Goal: Task Accomplishment & Management: Manage account settings

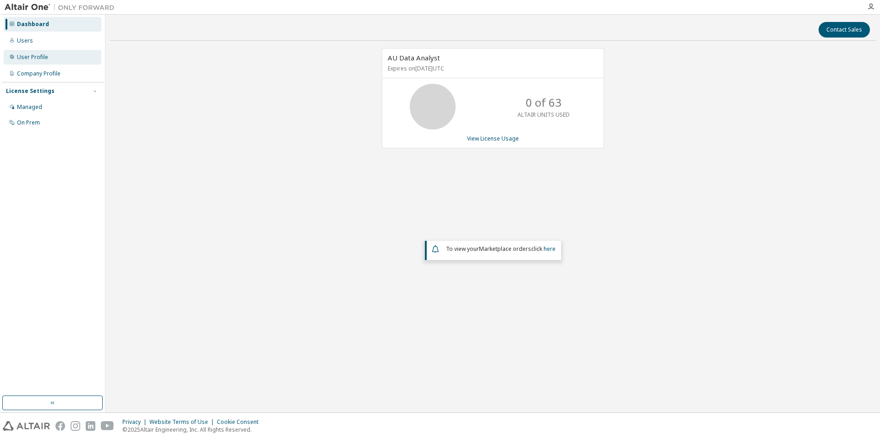
click at [41, 61] on div "User Profile" at bounding box center [53, 57] width 98 height 15
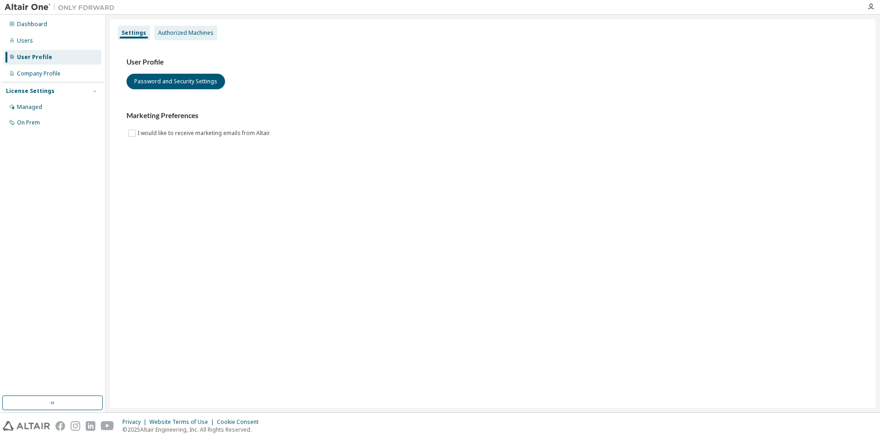
click at [189, 29] on div "Authorized Machines" at bounding box center [185, 32] width 55 height 7
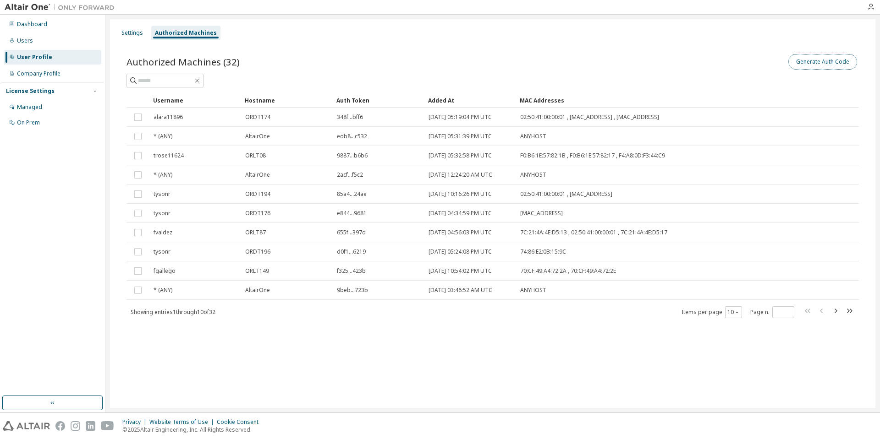
click at [820, 66] on button "Generate Auth Code" at bounding box center [822, 62] width 69 height 16
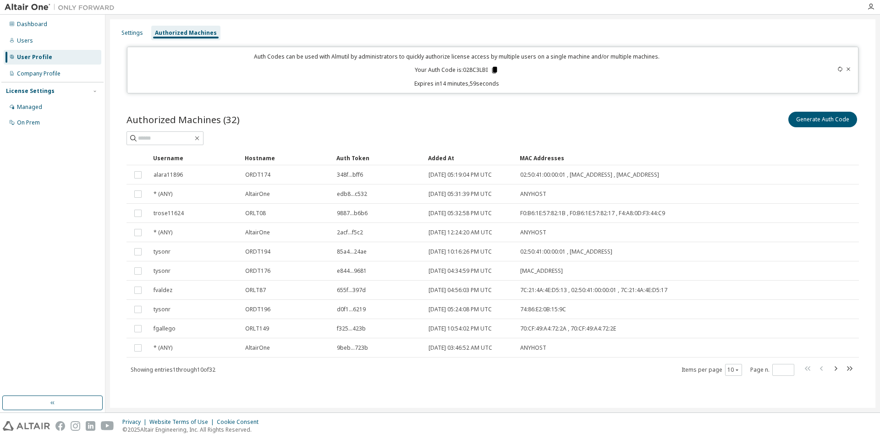
click at [496, 73] on icon at bounding box center [494, 70] width 8 height 8
